Goal: Navigation & Orientation: Go to known website

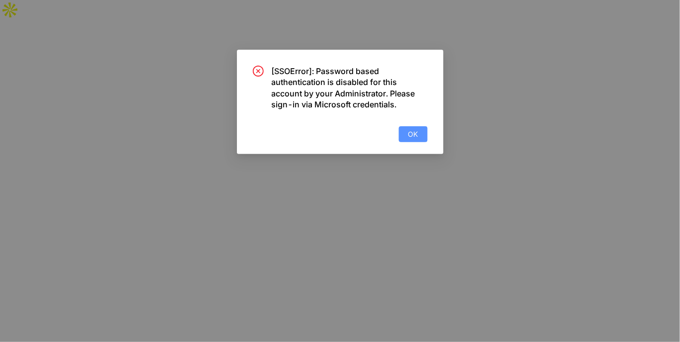
click at [403, 138] on button "OK" at bounding box center [413, 134] width 29 height 16
